Goal: Information Seeking & Learning: Learn about a topic

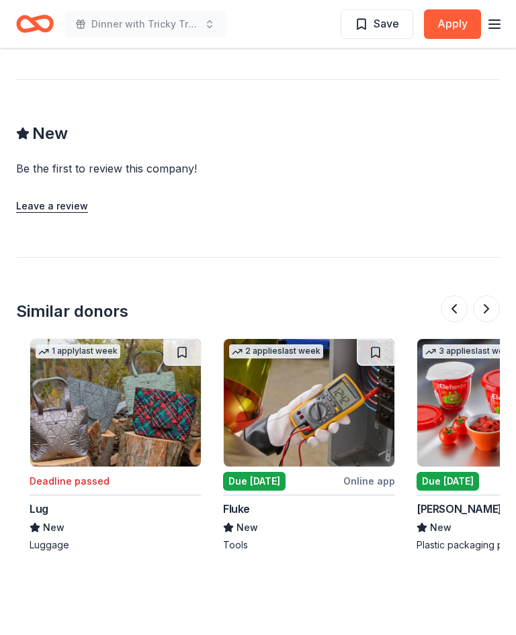
scroll to position [0, 761]
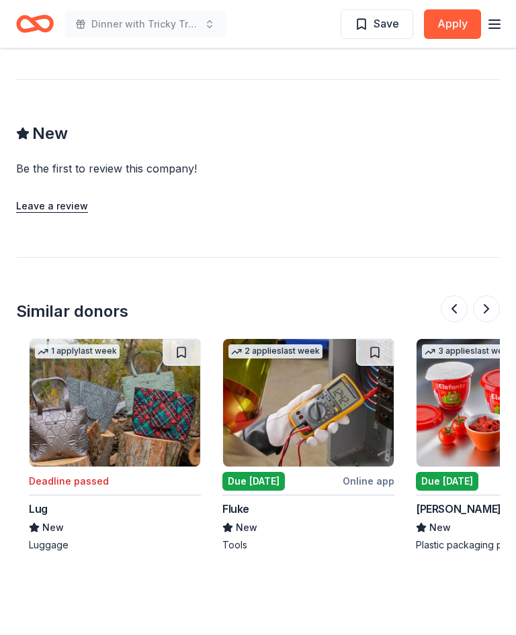
click at [325, 385] on img at bounding box center [308, 403] width 171 height 128
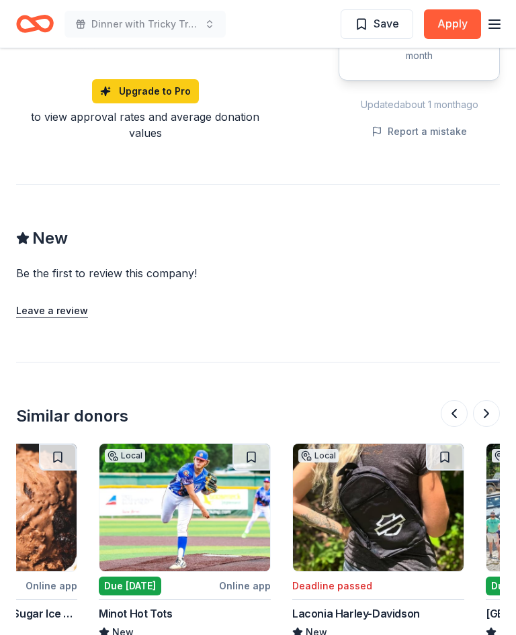
scroll to position [0, 1079]
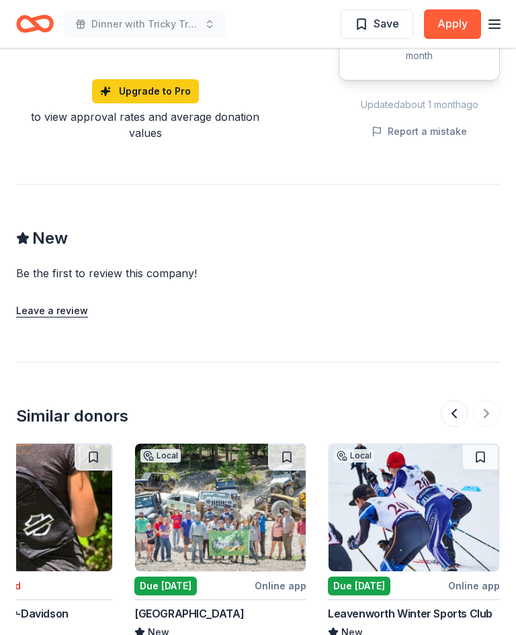
scroll to position [0, 1429]
click at [423, 492] on img at bounding box center [413, 508] width 171 height 128
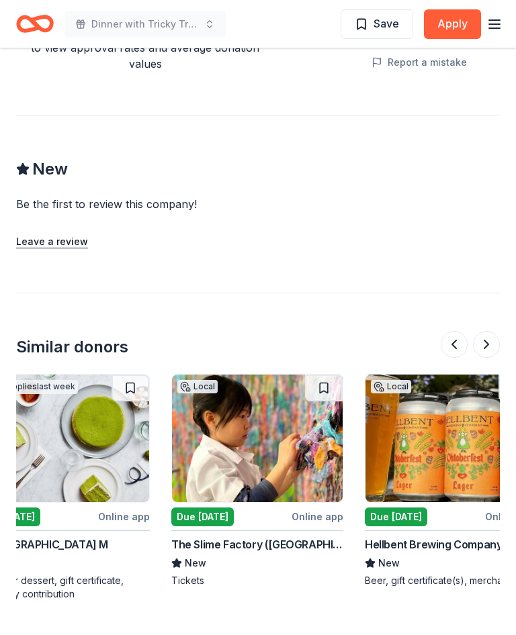
scroll to position [0, 232]
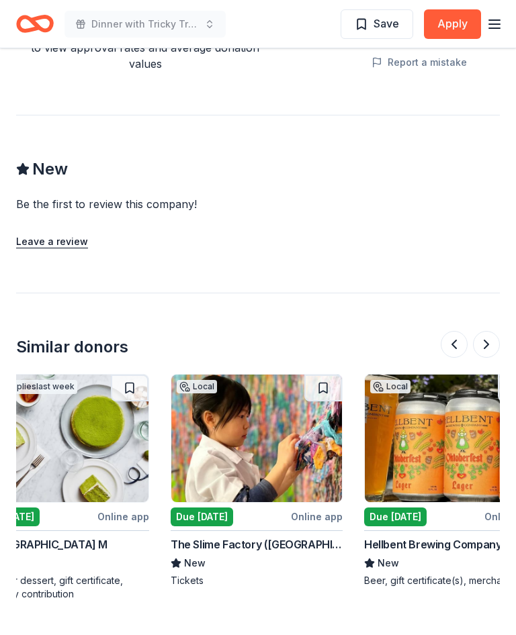
click at [289, 431] on img at bounding box center [256, 439] width 171 height 128
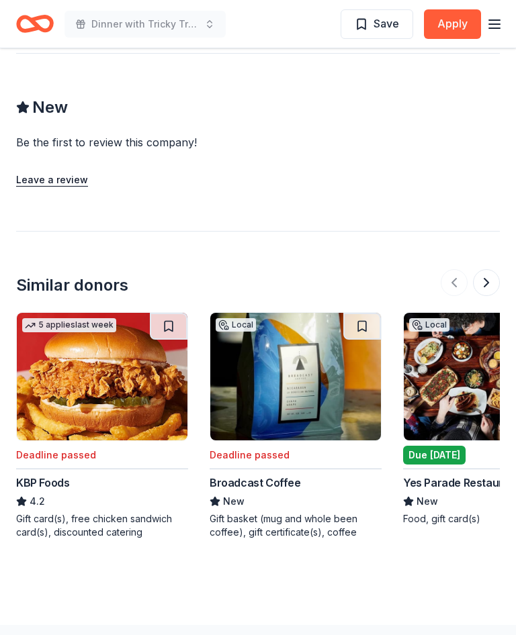
click at [136, 317] on img at bounding box center [102, 377] width 171 height 128
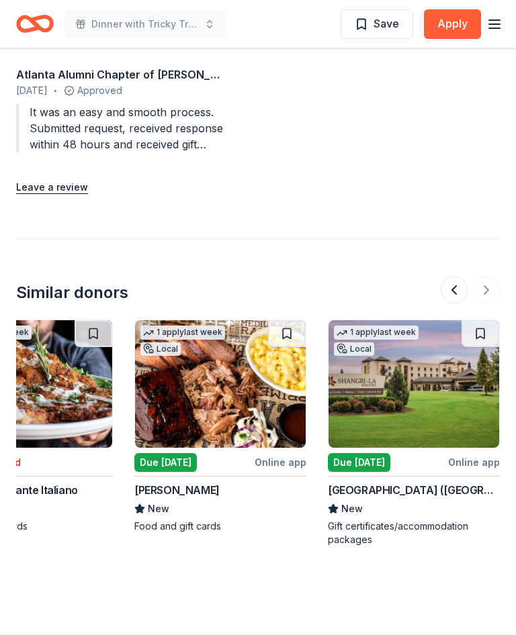
scroll to position [0, 1429]
